Goal: Find specific page/section: Find specific page/section

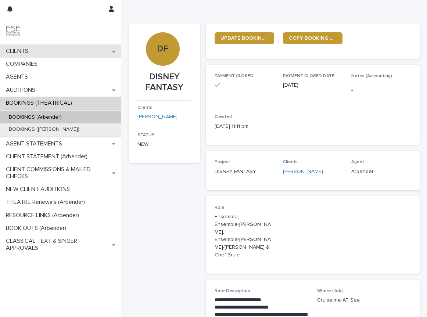
click at [16, 53] on p "CLIENTS" at bounding box center [18, 51] width 31 height 7
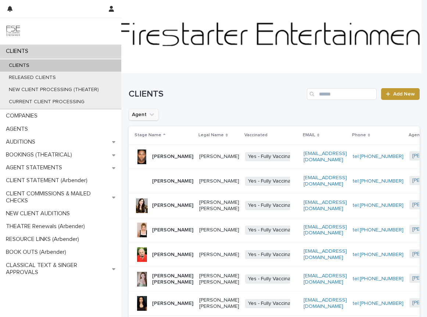
click at [148, 113] on icon "Agent" at bounding box center [151, 114] width 7 height 7
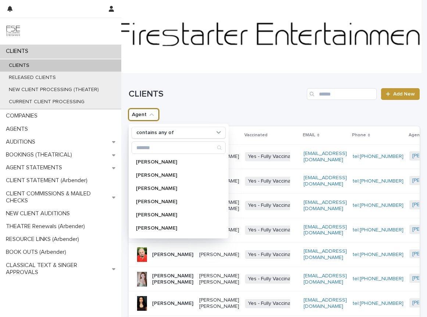
click at [150, 113] on icon "Agent" at bounding box center [151, 114] width 7 height 7
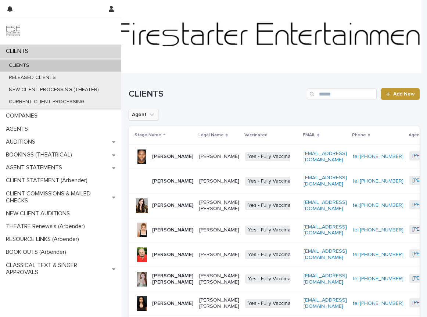
click at [150, 113] on icon "Agent" at bounding box center [151, 114] width 7 height 7
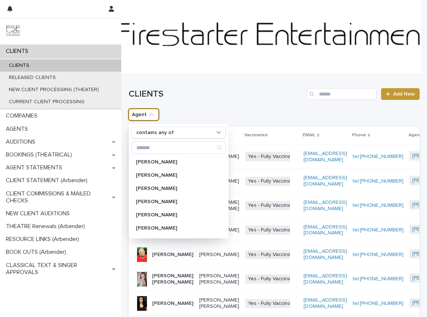
click at [150, 113] on icon "Agent" at bounding box center [151, 114] width 7 height 7
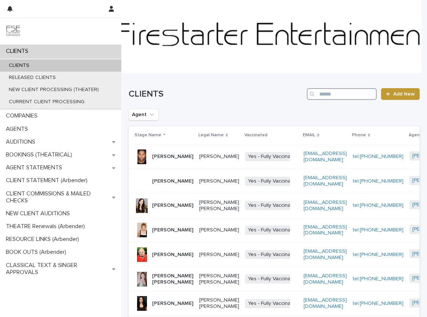
click at [333, 92] on input "Search" at bounding box center [342, 94] width 70 height 12
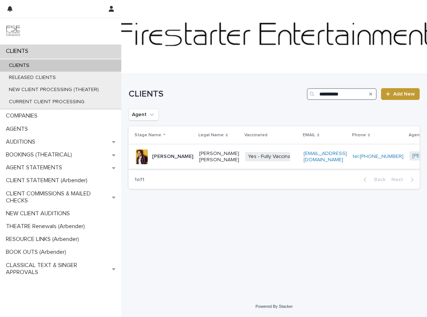
type input "**********"
click at [199, 163] on p "[PERSON_NAME] [PERSON_NAME]" at bounding box center [219, 157] width 40 height 12
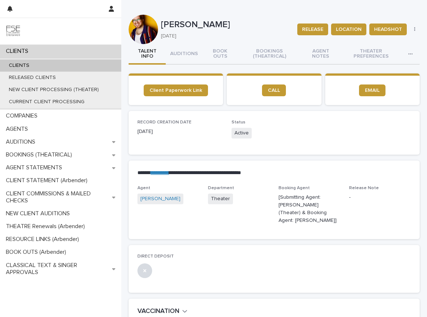
click at [23, 51] on p "CLIENTS" at bounding box center [18, 51] width 31 height 7
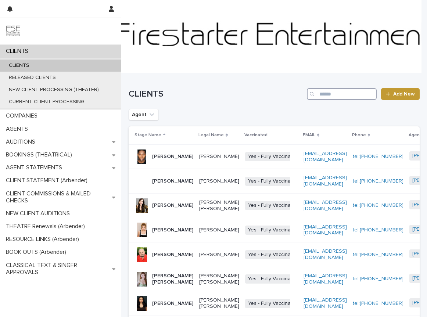
click at [330, 98] on input "Search" at bounding box center [342, 94] width 70 height 12
type input "*******"
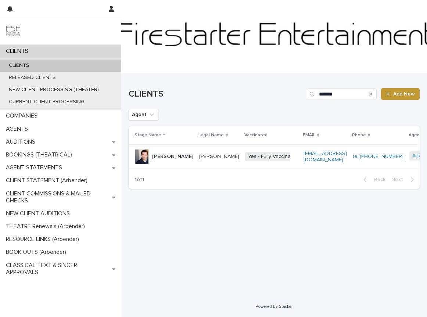
click at [199, 160] on p "[PERSON_NAME]" at bounding box center [219, 156] width 40 height 6
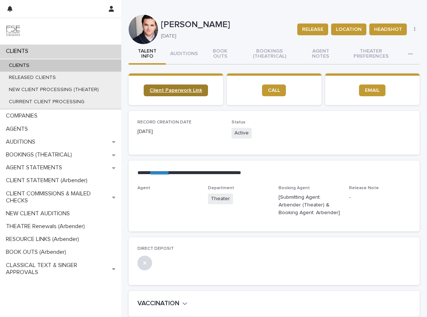
click at [184, 91] on span "Client Paperwork Link" at bounding box center [175, 90] width 53 height 5
